Goal: Task Accomplishment & Management: Manage account settings

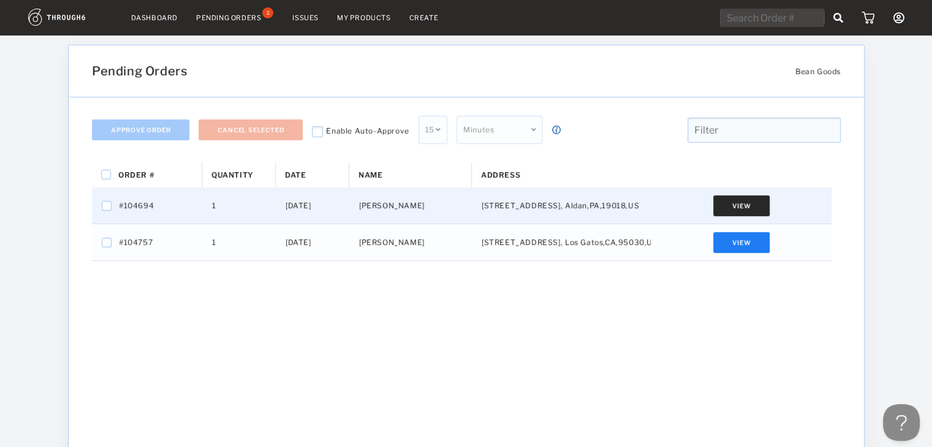
click at [756, 212] on button "View" at bounding box center [741, 205] width 56 height 21
click at [615, 285] on div "Order # Quantity Date 1" at bounding box center [466, 368] width 748 height 413
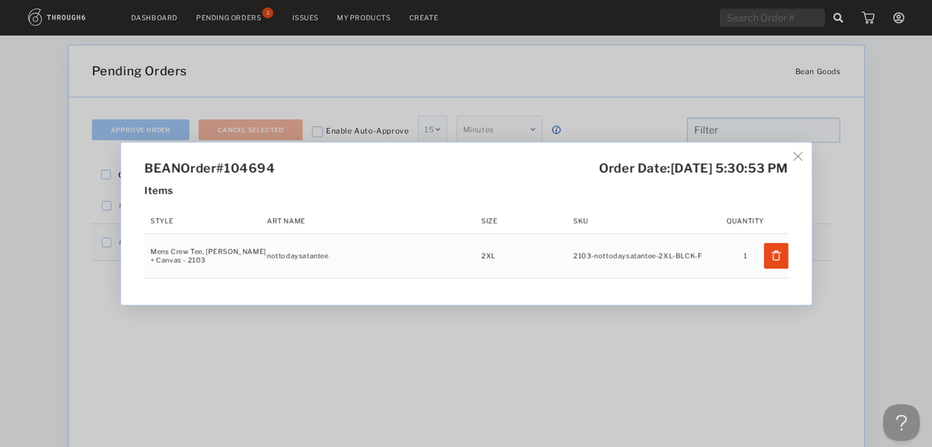
click at [639, 337] on div "BEAN Order #104694 Order Date: [DATE] 5:30:53 PM Items Style Art Name Size SKU …" at bounding box center [466, 223] width 932 height 447
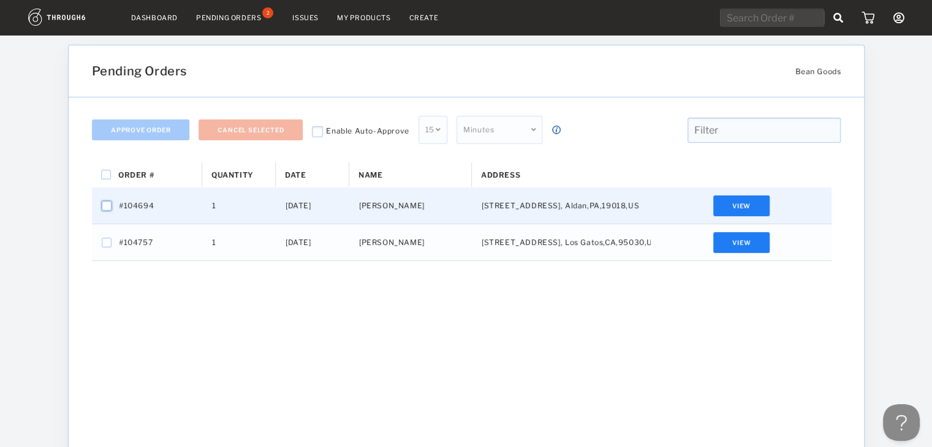
click at [108, 205] on input "Press Space to toggle row selection (unchecked)" at bounding box center [107, 206] width 10 height 10
checkbox input "true"
checkbox input "false"
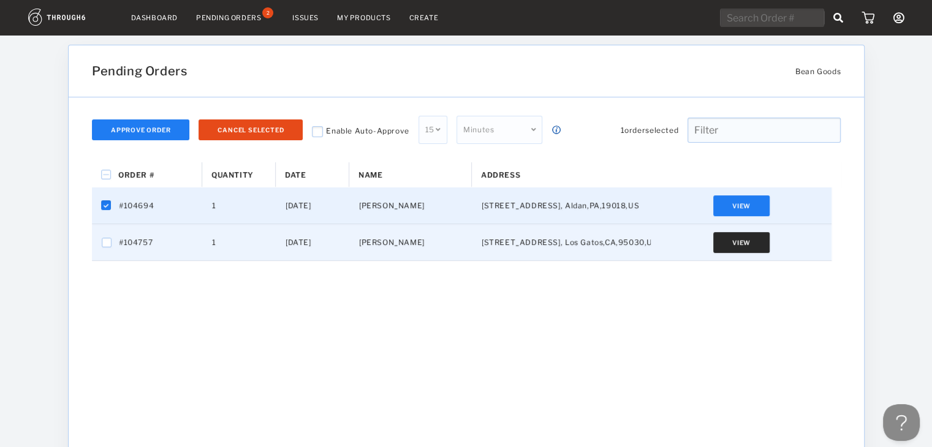
click at [753, 243] on button "View" at bounding box center [741, 242] width 56 height 21
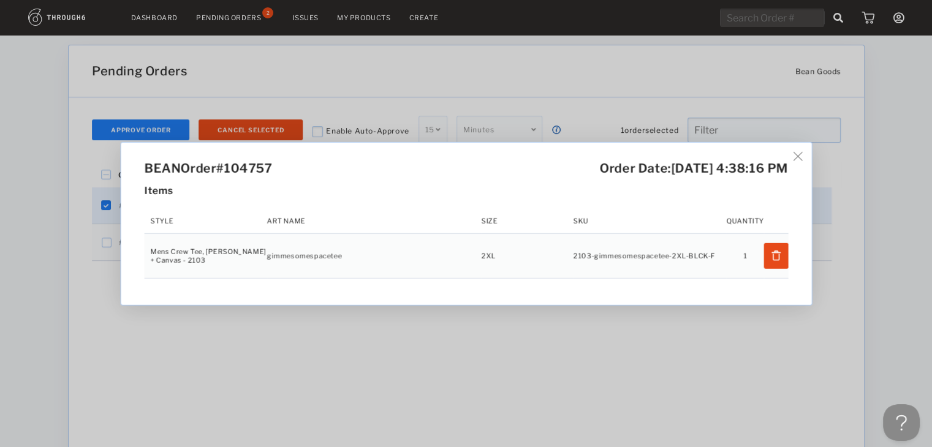
click at [719, 337] on div "BEAN Order #104757 Order Date: [DATE] 4:38:16 PM Items Style Art Name Size SKU …" at bounding box center [466, 223] width 932 height 447
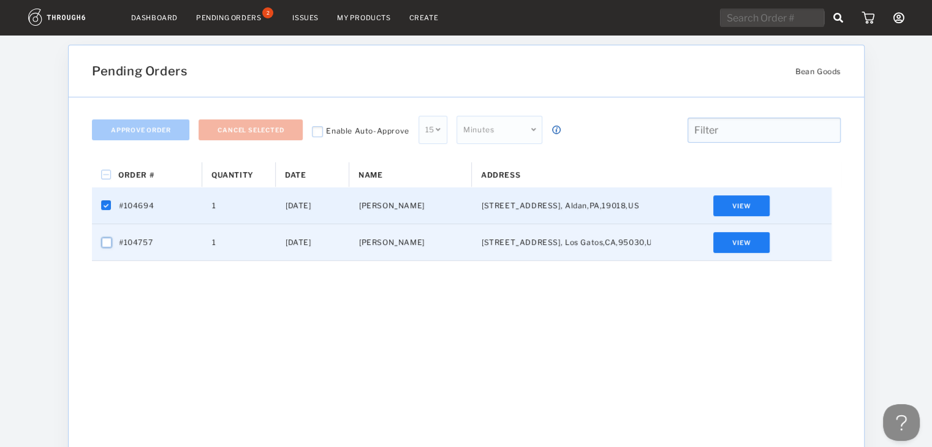
click at [109, 246] on input "Press Space to toggle row selection (unchecked)" at bounding box center [107, 243] width 10 height 10
checkbox input "true"
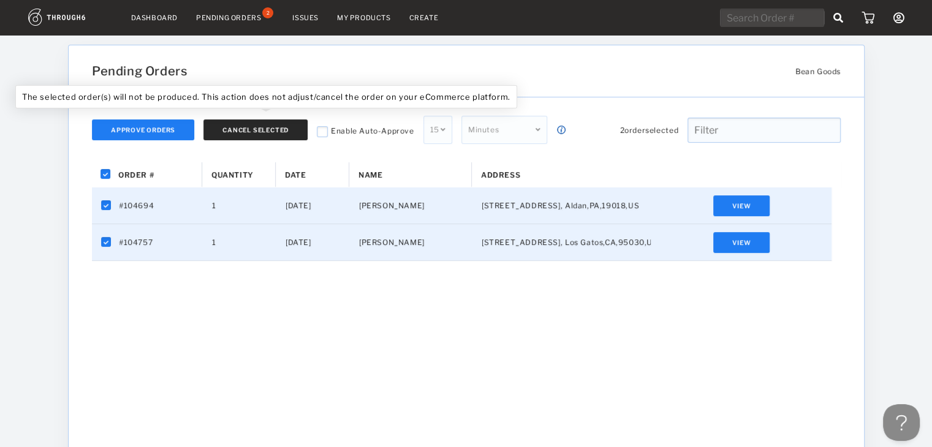
click at [245, 134] on button "Cancel Selected" at bounding box center [255, 129] width 104 height 21
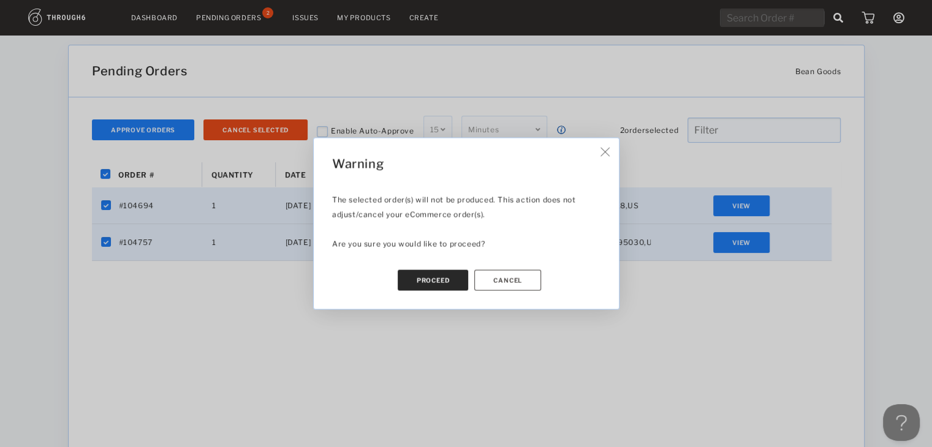
click at [445, 279] on button "Proceed" at bounding box center [432, 280] width 71 height 21
